Goal: Find specific page/section: Find specific page/section

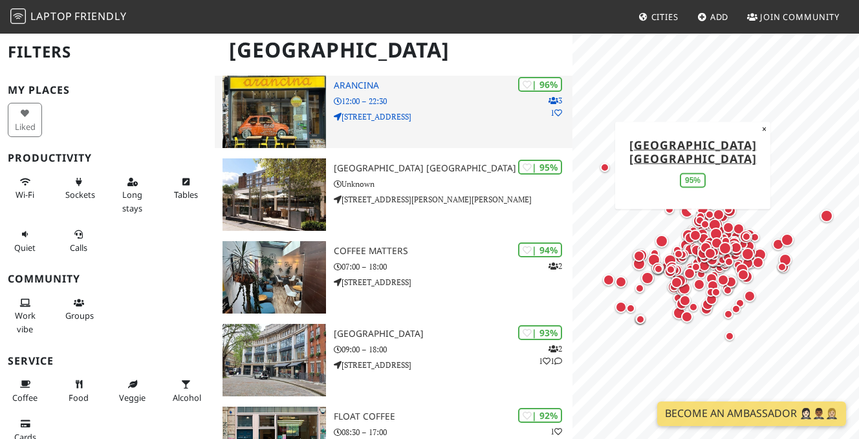
scroll to position [197, 0]
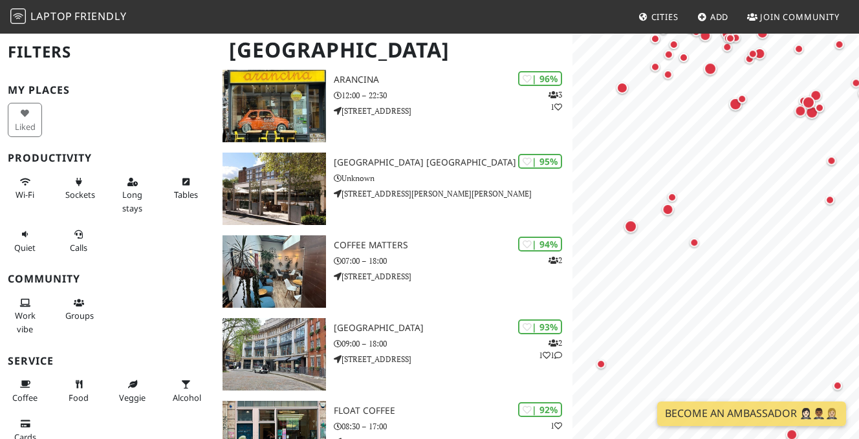
click at [858, 232] on html "Laptop Friendly Cities Add Join Community London Filters My Places Liked Produc…" at bounding box center [429, 22] width 859 height 439
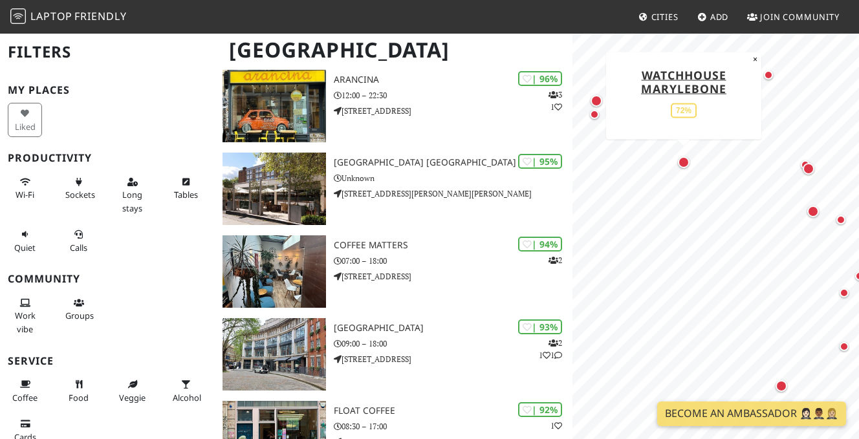
click at [681, 163] on div "Map marker" at bounding box center [684, 163] width 12 height 12
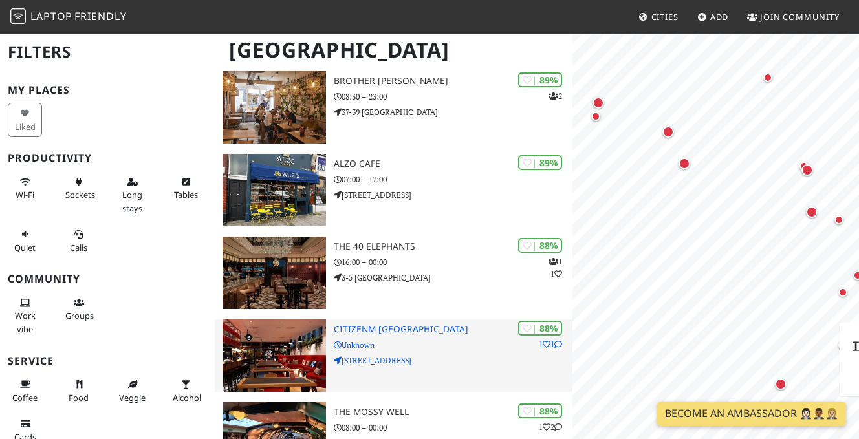
scroll to position [0, 0]
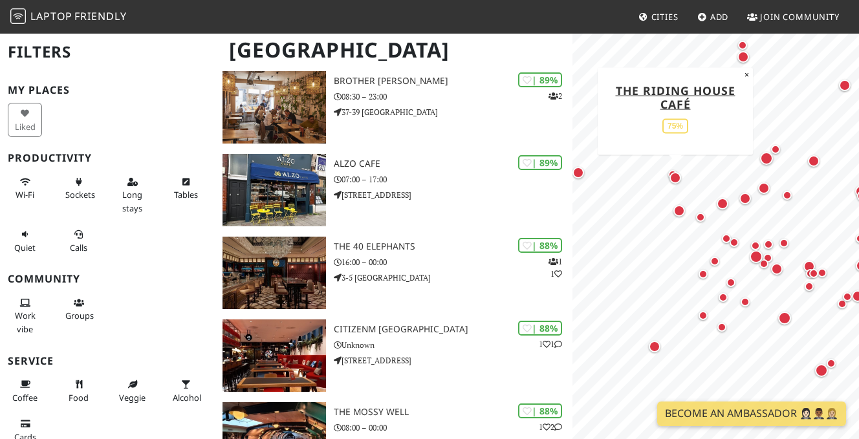
click at [679, 179] on div "Map marker" at bounding box center [676, 178] width 12 height 12
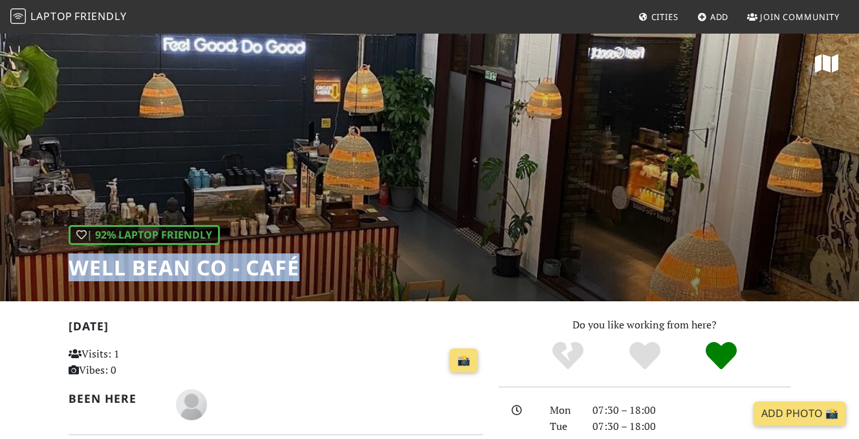
drag, startPoint x: 301, startPoint y: 269, endPoint x: 54, endPoint y: 268, distance: 247.1
click at [54, 269] on div "| 92% Laptop Friendly Well Bean Co - Café" at bounding box center [429, 166] width 859 height 269
copy h1 "Well Bean Co - Café"
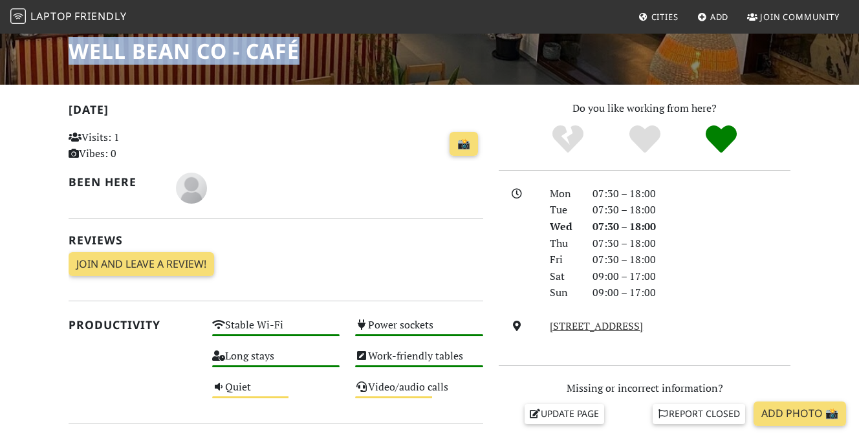
scroll to position [380, 0]
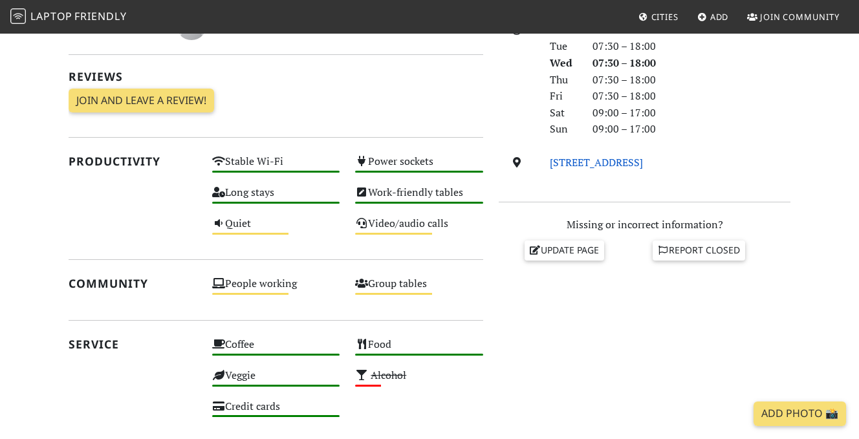
click at [643, 160] on link "[STREET_ADDRESS]" at bounding box center [596, 162] width 93 height 14
